Goal: Task Accomplishment & Management: Manage account settings

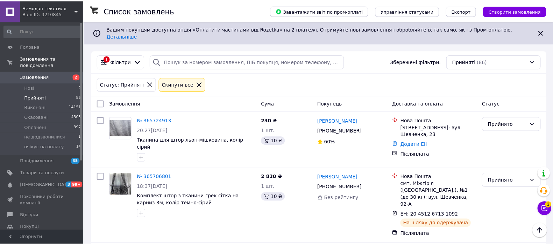
scroll to position [1171, 0]
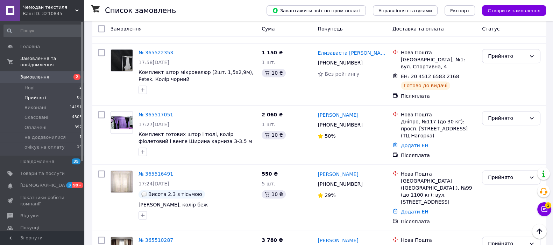
click at [36, 74] on span "Замовлення" at bounding box center [34, 77] width 29 height 6
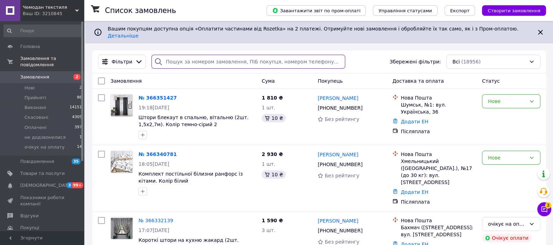
click at [274, 62] on input "search" at bounding box center [247, 62] width 193 height 14
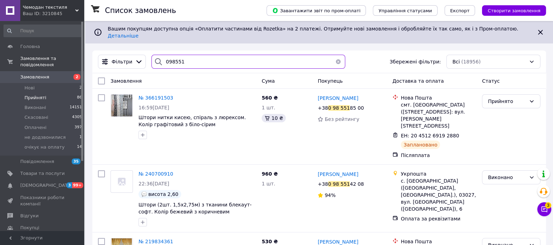
type input "098551"
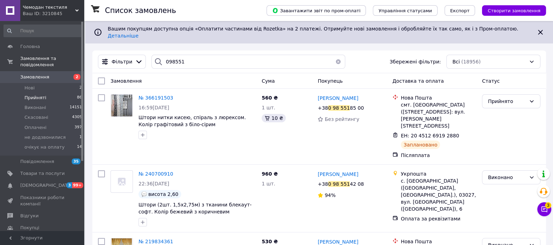
click at [35, 94] on span "Прийняті" at bounding box center [35, 97] width 22 height 6
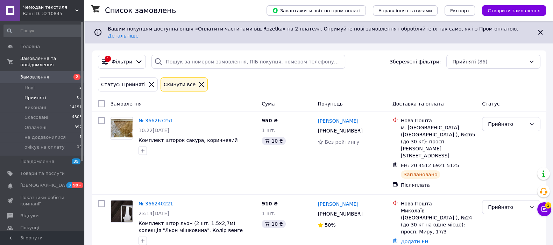
scroll to position [1185, 0]
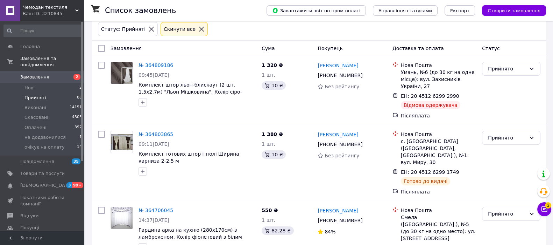
scroll to position [57, 0]
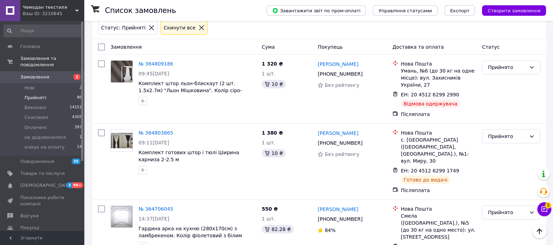
click at [100, 43] on input "checkbox" at bounding box center [101, 46] width 7 height 7
checkbox input "true"
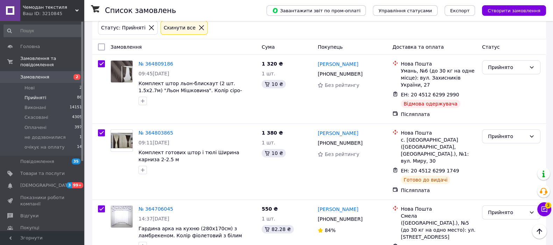
checkbox input "true"
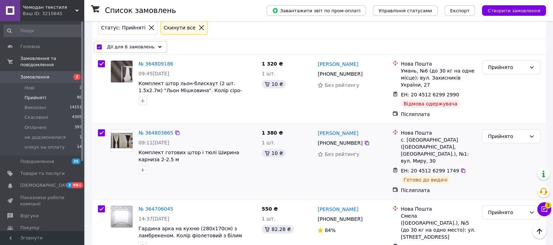
click at [102, 129] on input "checkbox" at bounding box center [101, 132] width 7 height 7
checkbox input "false"
checkbox input "true"
click at [101, 205] on input "checkbox" at bounding box center [101, 208] width 7 height 7
checkbox input "false"
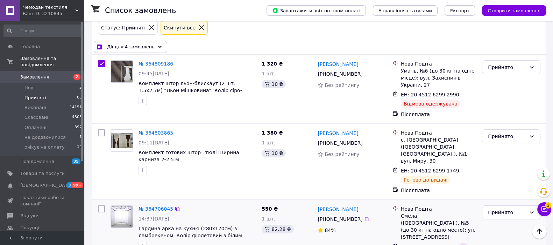
click at [460, 243] on icon at bounding box center [463, 246] width 6 height 6
click at [364, 216] on icon at bounding box center [367, 219] width 6 height 6
checkbox input "true"
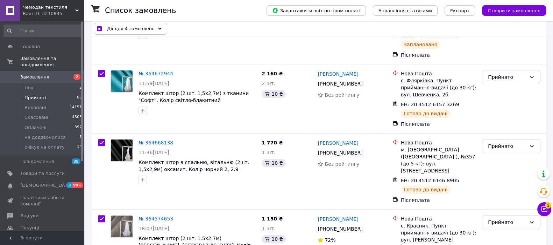
scroll to position [296, 0]
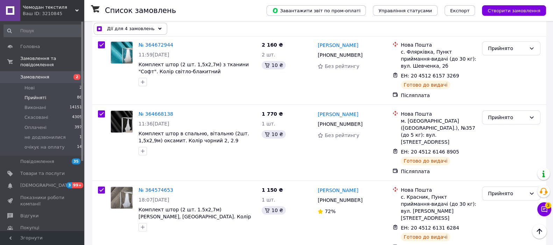
checkbox input "false"
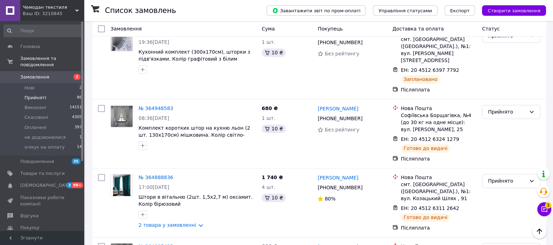
scroll to position [1250, 0]
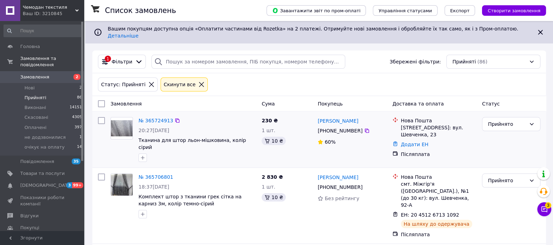
click at [100, 117] on input "checkbox" at bounding box center [101, 120] width 7 height 7
checkbox input "true"
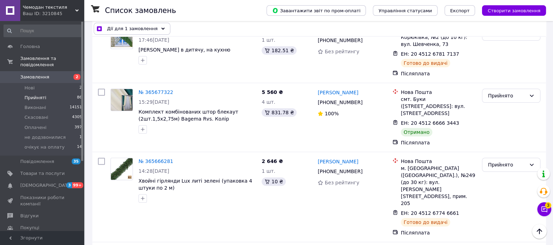
scroll to position [295, 0]
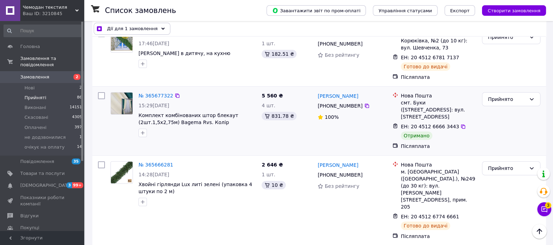
click at [102, 92] on input "checkbox" at bounding box center [101, 95] width 7 height 7
checkbox input "true"
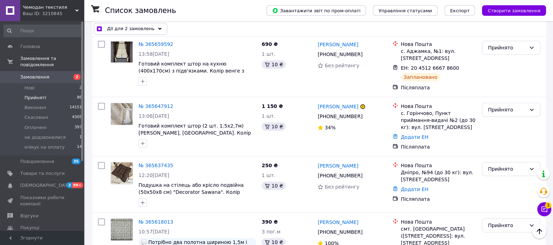
scroll to position [490, 0]
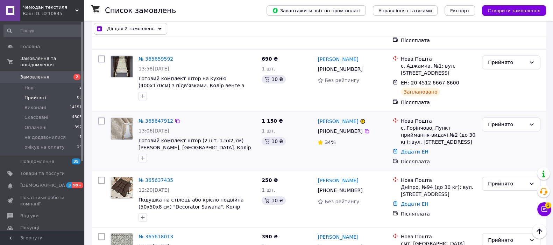
click at [103, 117] on input "checkbox" at bounding box center [101, 120] width 7 height 7
checkbox input "true"
click at [105, 174] on div at bounding box center [101, 199] width 13 height 50
checkbox input "true"
click at [103, 176] on input "checkbox" at bounding box center [101, 179] width 7 height 7
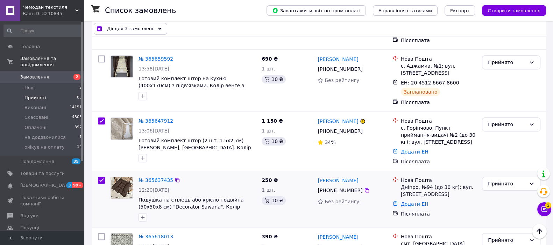
click at [103, 176] on input "checkbox" at bounding box center [101, 179] width 7 height 7
checkbox input "false"
checkbox input "true"
click at [103, 176] on input "checkbox" at bounding box center [101, 179] width 7 height 7
checkbox input "true"
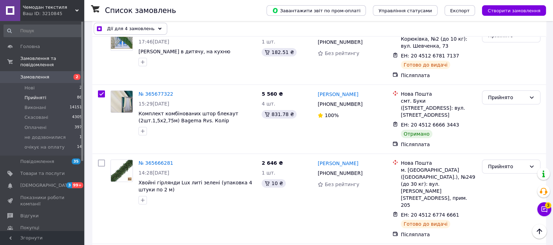
scroll to position [266, 0]
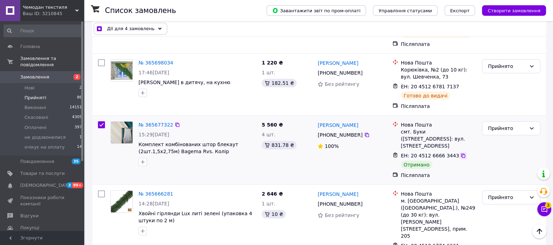
click at [461, 153] on icon at bounding box center [463, 155] width 4 height 4
checkbox input "true"
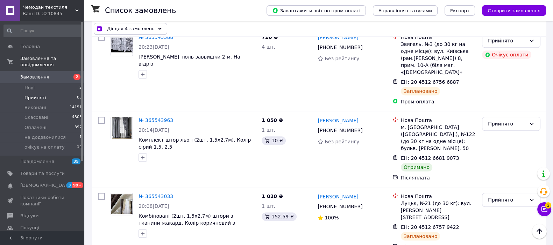
scroll to position [891, 0]
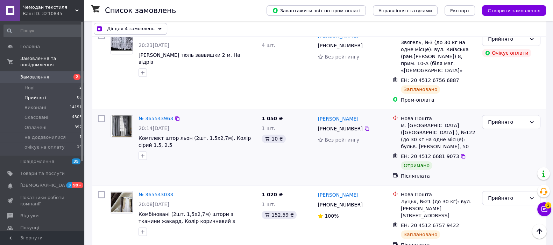
click at [102, 115] on input "checkbox" at bounding box center [101, 118] width 7 height 7
checkbox input "true"
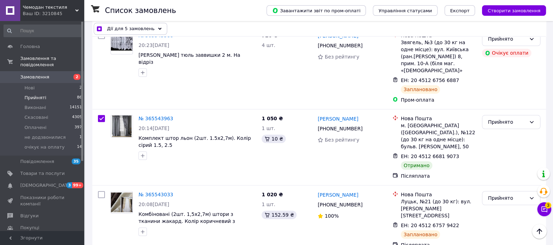
checkbox input "true"
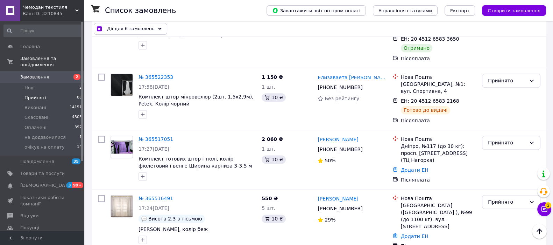
scroll to position [1171, 0]
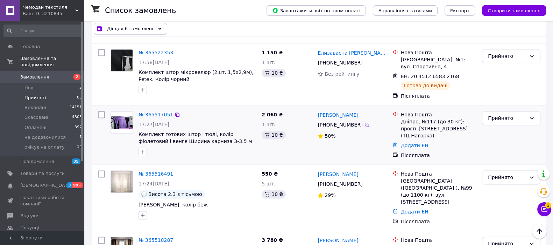
click at [99, 111] on input "checkbox" at bounding box center [101, 114] width 7 height 7
checkbox input "true"
click at [103, 170] on input "checkbox" at bounding box center [101, 173] width 7 height 7
checkbox input "true"
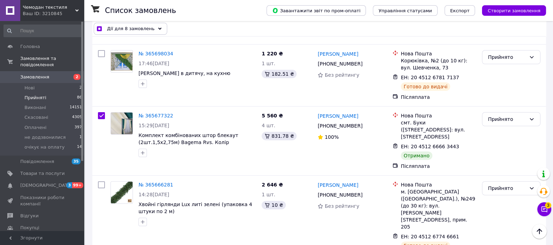
scroll to position [10, 0]
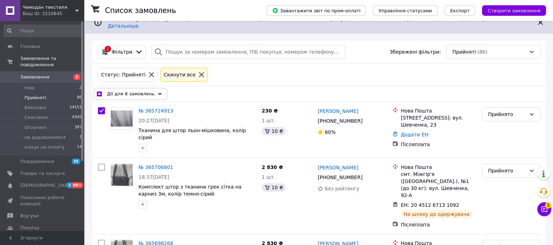
click at [150, 90] on div "Дії для 8 замовлень" at bounding box center [130, 94] width 73 height 12
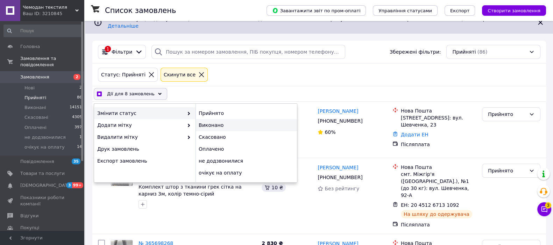
checkbox input "true"
click at [225, 119] on div "Виконано" at bounding box center [246, 125] width 101 height 12
checkbox input "false"
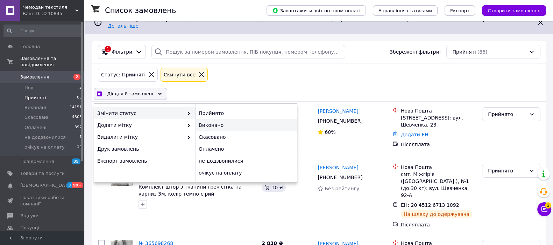
checkbox input "false"
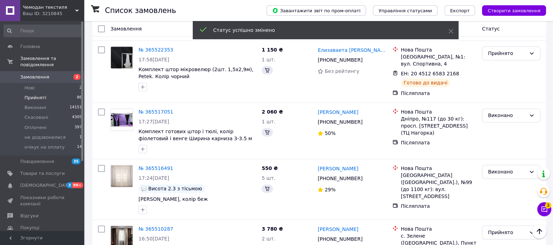
scroll to position [1165, 0]
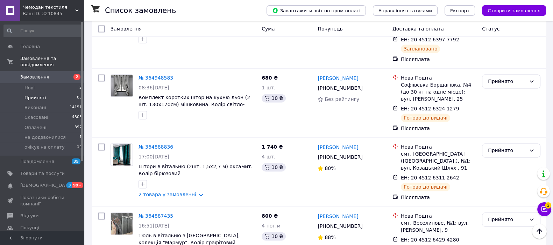
scroll to position [1250, 0]
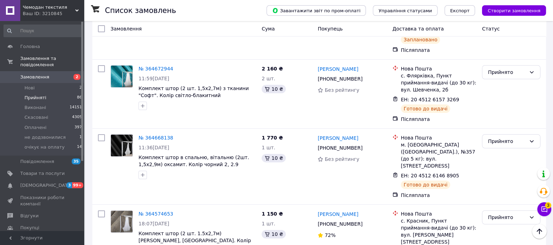
scroll to position [296, 0]
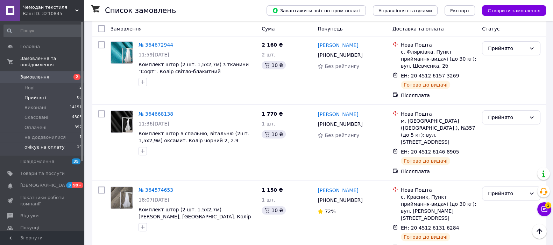
click at [39, 144] on span "очікує на оплату" at bounding box center [44, 147] width 40 height 6
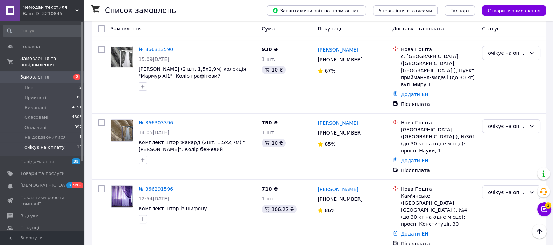
scroll to position [190, 0]
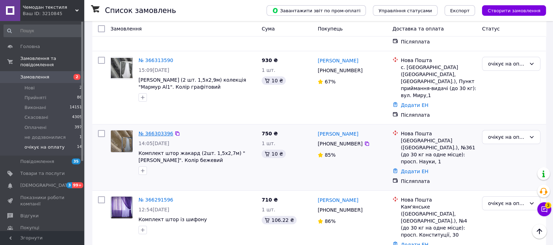
click at [154, 130] on link "№ 366303396" at bounding box center [156, 133] width 35 height 6
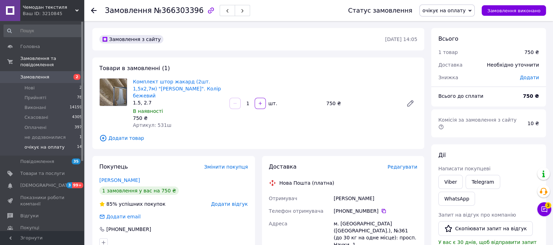
click at [43, 144] on span "очікує на оплату" at bounding box center [44, 147] width 40 height 6
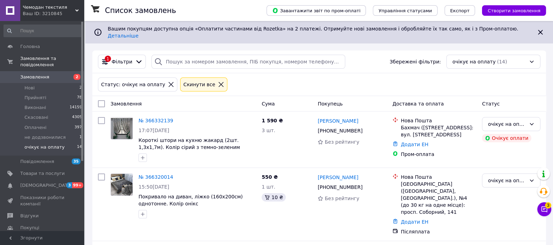
click at [218, 81] on icon at bounding box center [221, 84] width 6 height 6
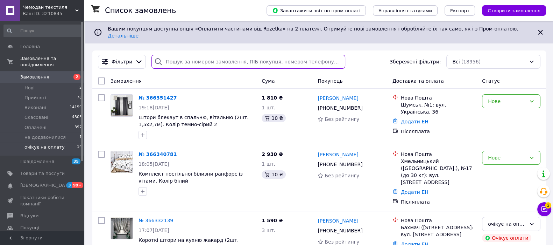
click at [193, 55] on input "search" at bounding box center [247, 62] width 193 height 14
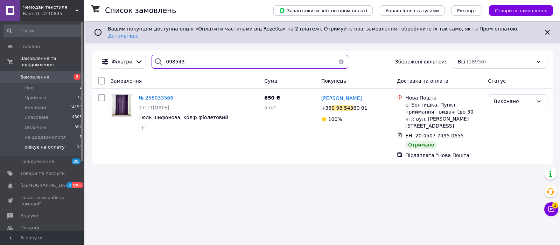
type input "098543"
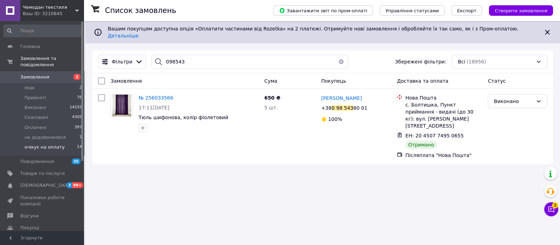
click at [337, 55] on button "button" at bounding box center [341, 62] width 14 height 14
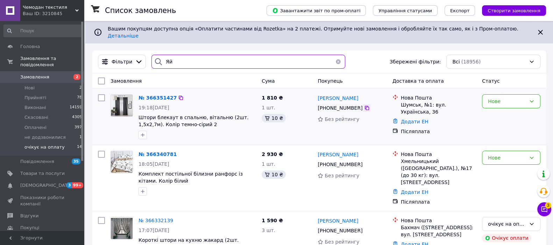
type input "Яй"
